Goal: Find contact information: Find contact information

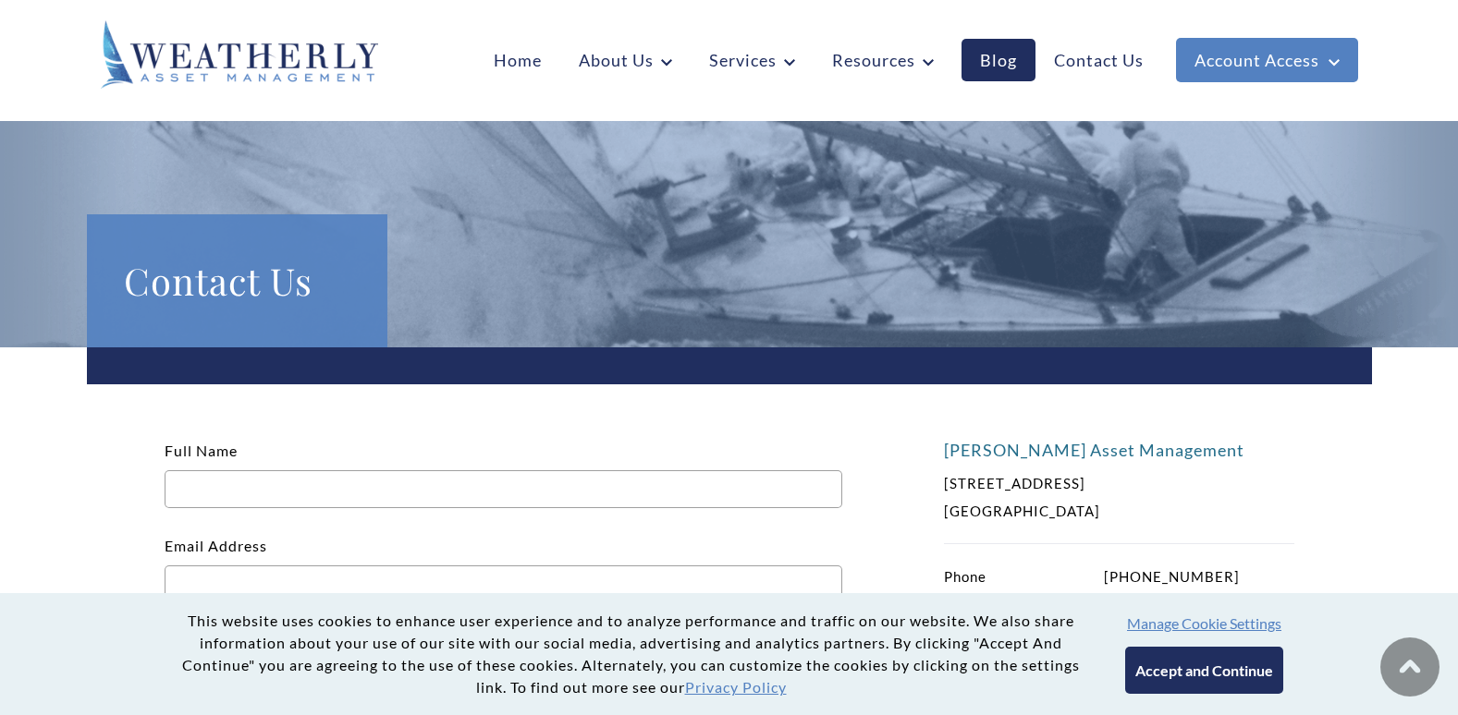
scroll to position [185, 0]
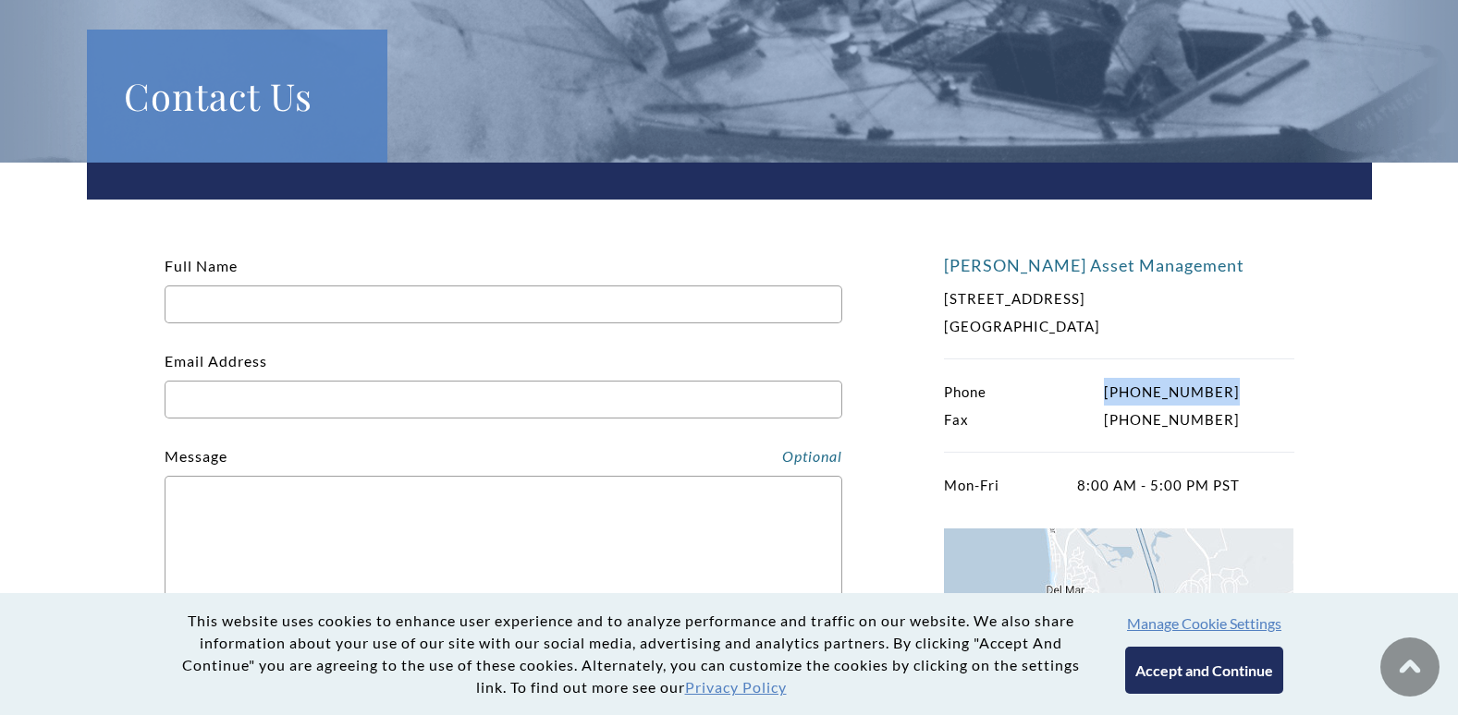
drag, startPoint x: 1258, startPoint y: 391, endPoint x: 1235, endPoint y: 391, distance: 23.1
click at [1235, 391] on div "Phone [PHONE_NUMBER] Fax [PHONE_NUMBER]" at bounding box center [1119, 405] width 350 height 55
copy p "[PHONE_NUMBER]"
click at [1235, 421] on div "Phone [PHONE_NUMBER] Fax [PHONE_NUMBER]" at bounding box center [1119, 405] width 350 height 55
copy p "[PHONE_NUMBER]"
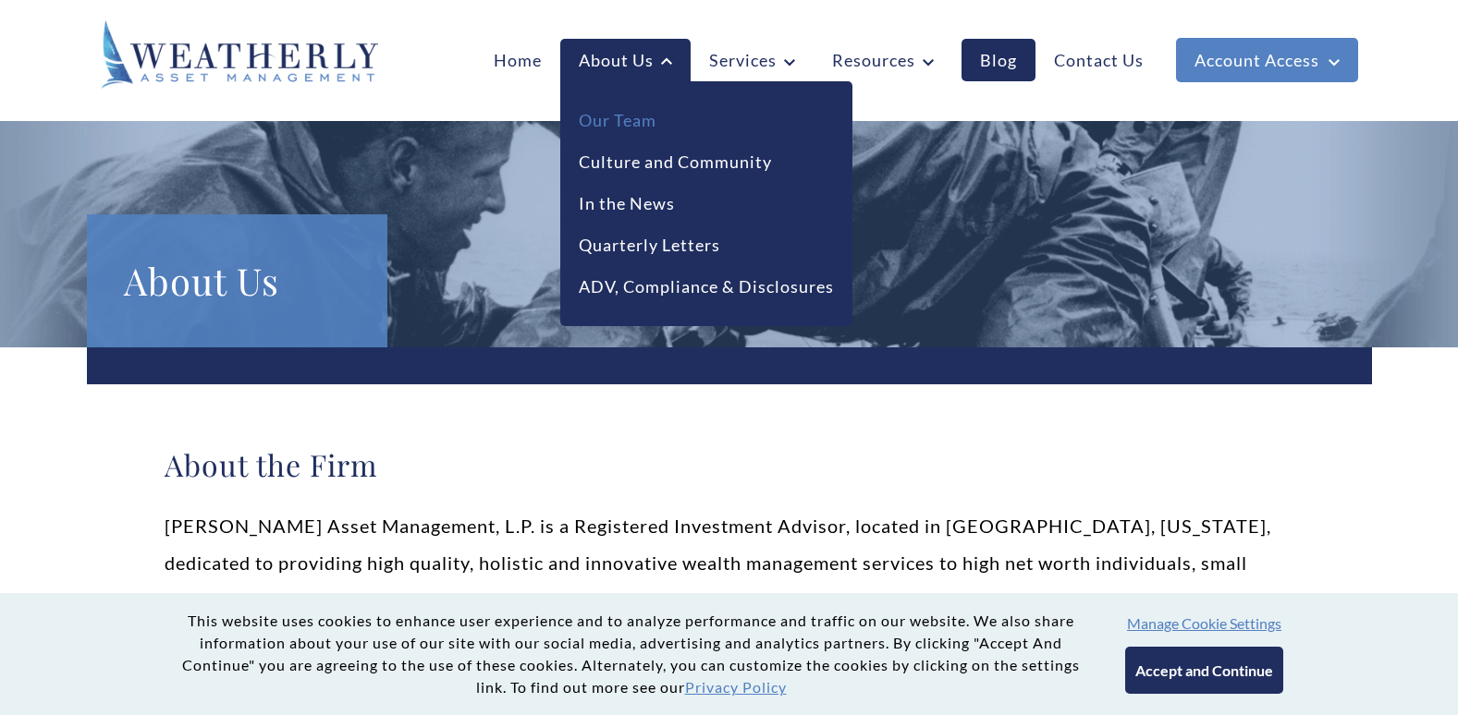
click at [618, 120] on link "Our Team" at bounding box center [618, 120] width 78 height 25
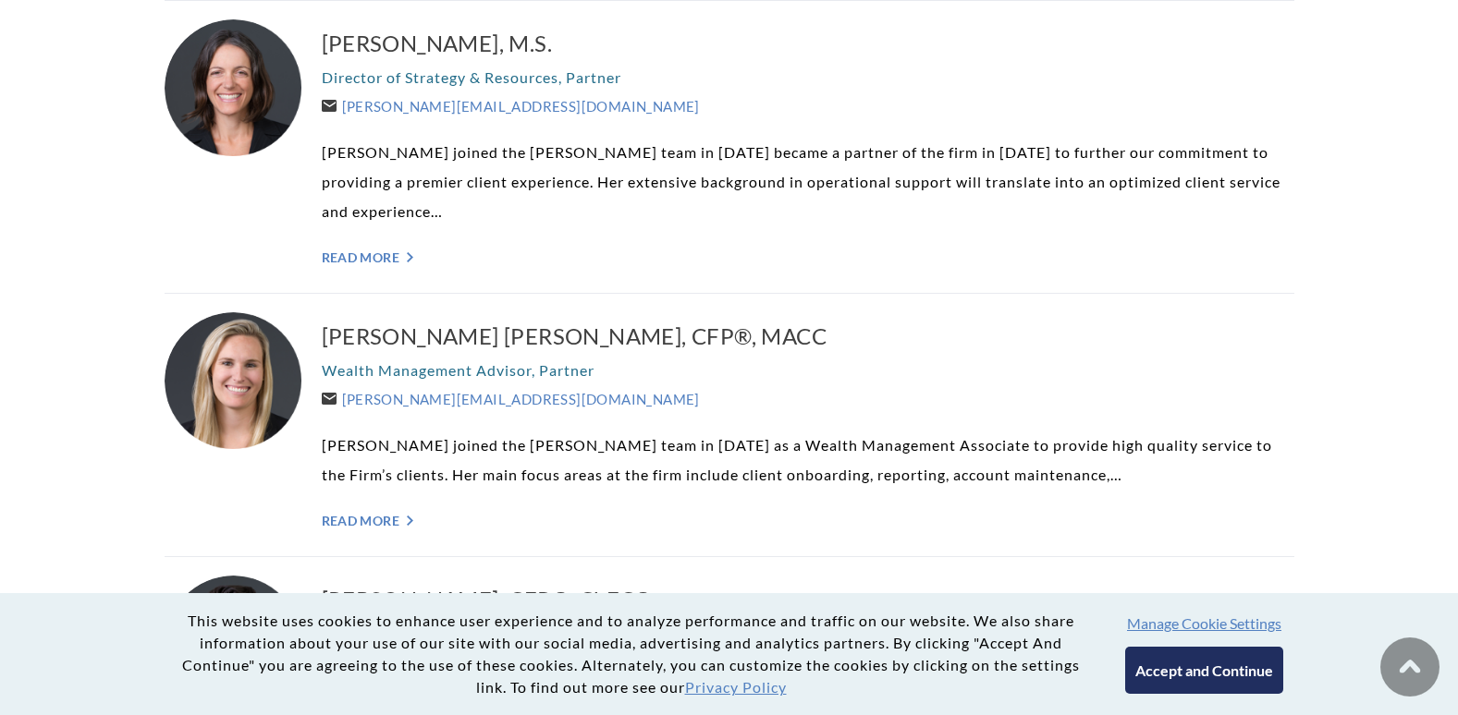
scroll to position [946, 0]
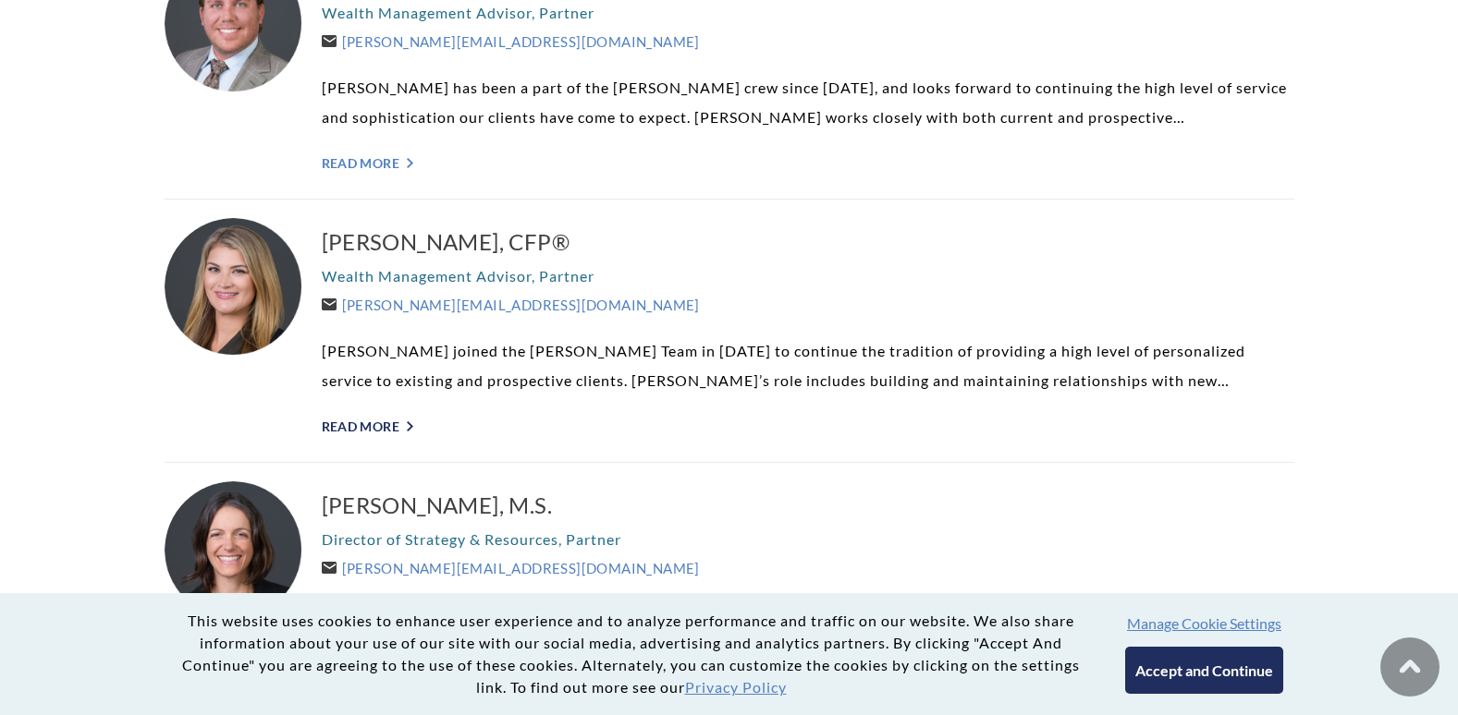
click at [365, 424] on link "Read More ">" at bounding box center [808, 427] width 972 height 16
